Goal: Find contact information: Find contact information

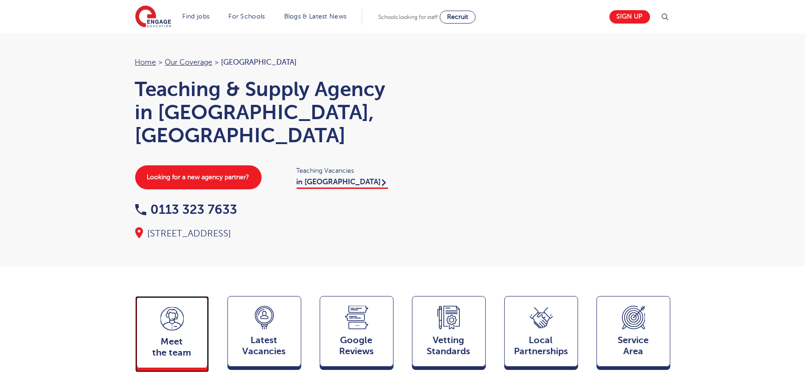
click at [172, 307] on icon at bounding box center [172, 319] width 23 height 24
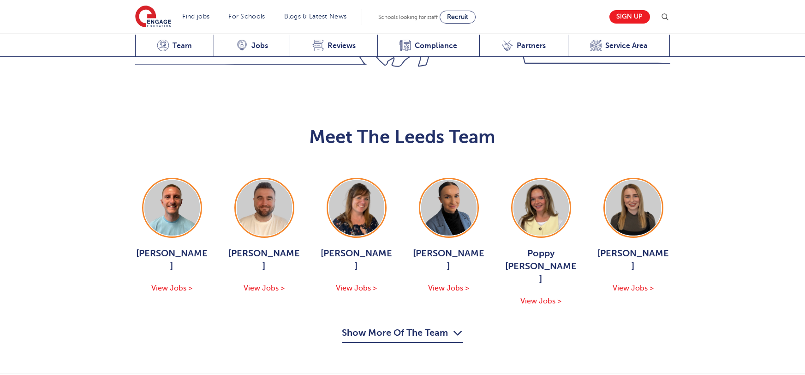
scroll to position [1013, 0]
click at [421, 325] on button "Show More Of The Team" at bounding box center [402, 334] width 121 height 18
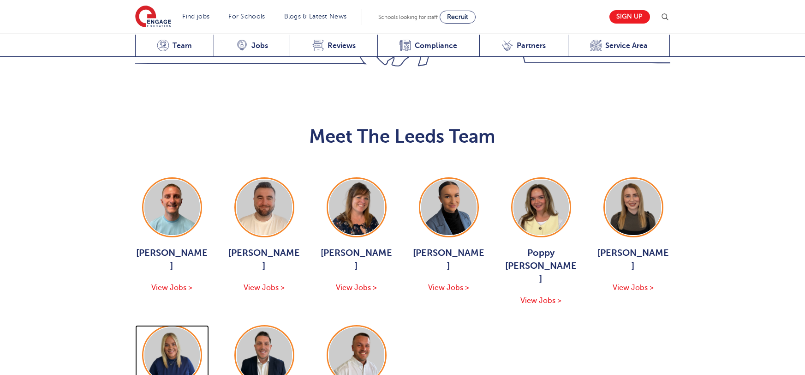
click at [193, 327] on img at bounding box center [171, 354] width 55 height 55
